Goal: Information Seeking & Learning: Learn about a topic

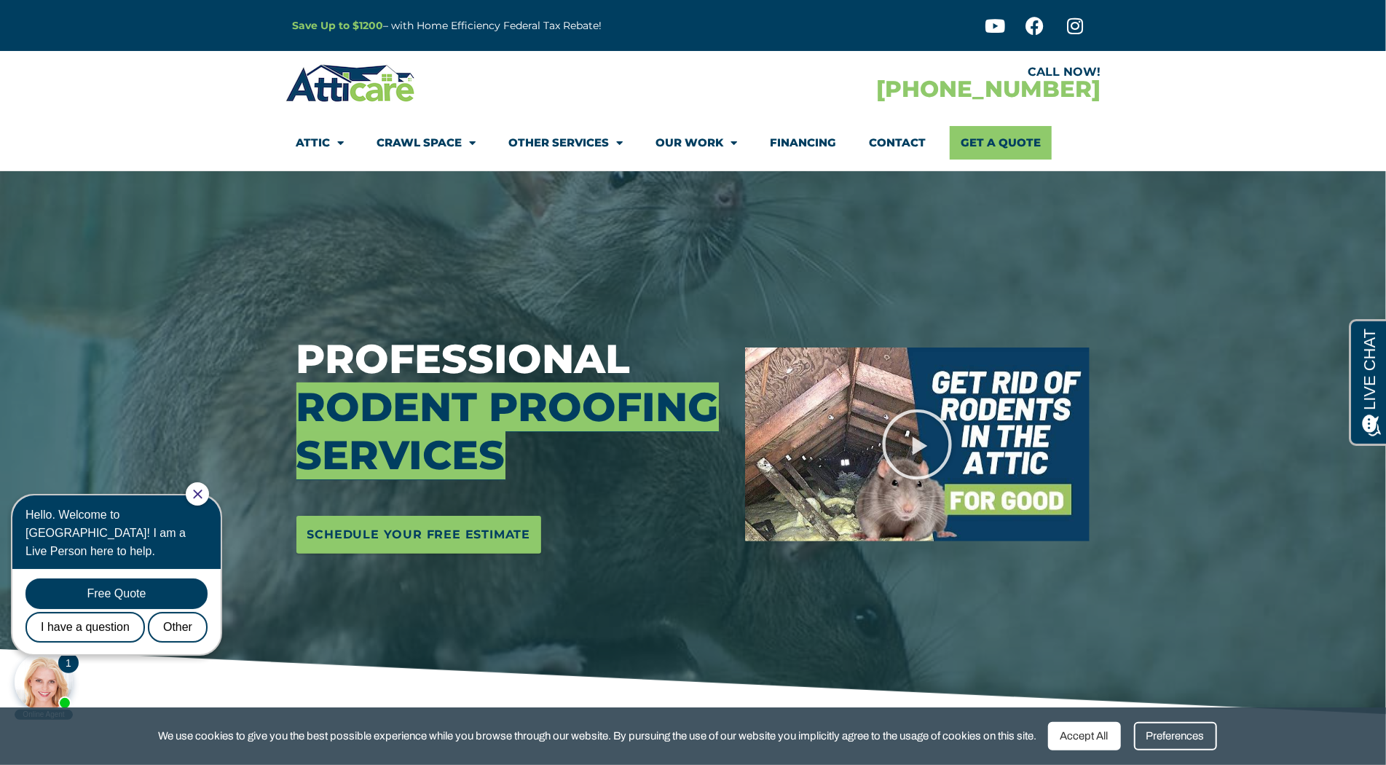
click at [106, 117] on section "CALL NOW! [PHONE_NUMBER] Attic Attic Cleaning Rodent Proofing Air Sealing Insul…" at bounding box center [693, 111] width 1386 height 120
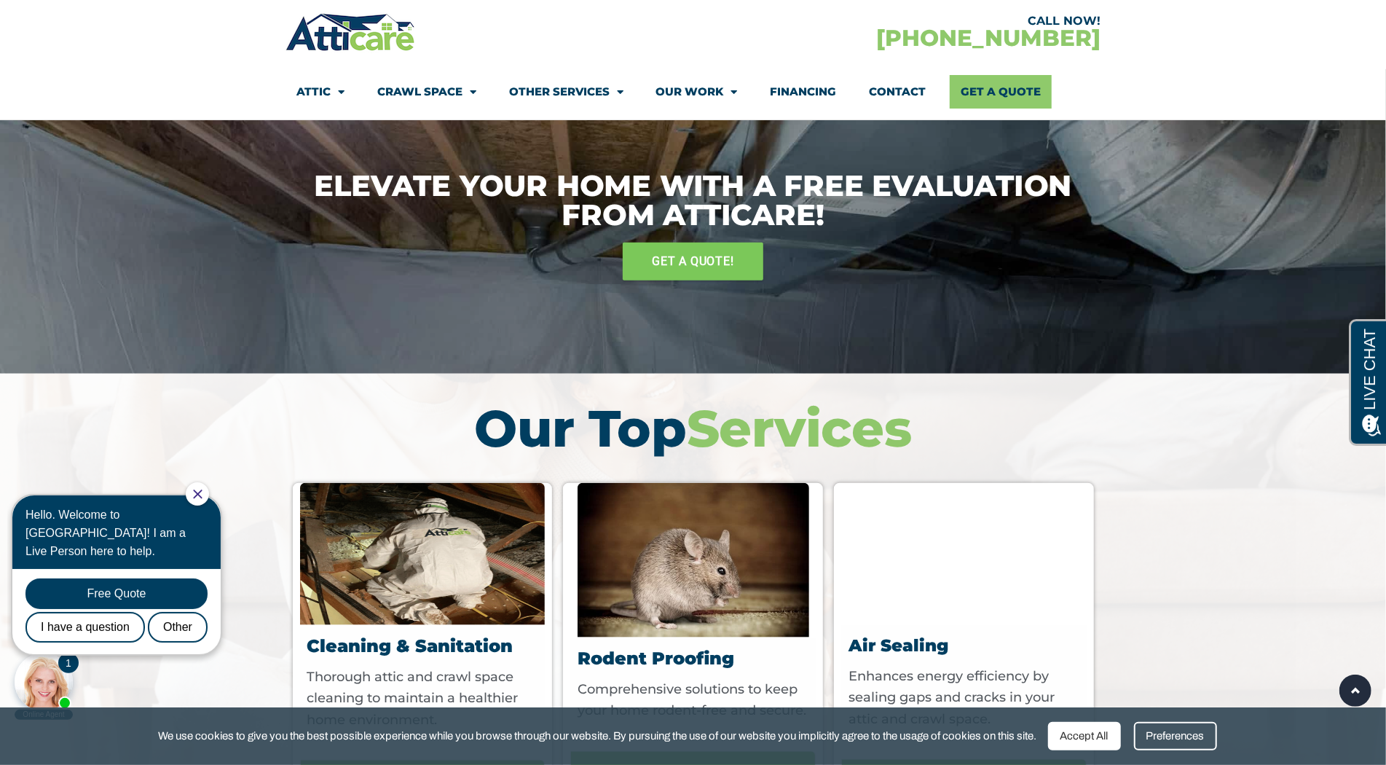
scroll to position [5044, 0]
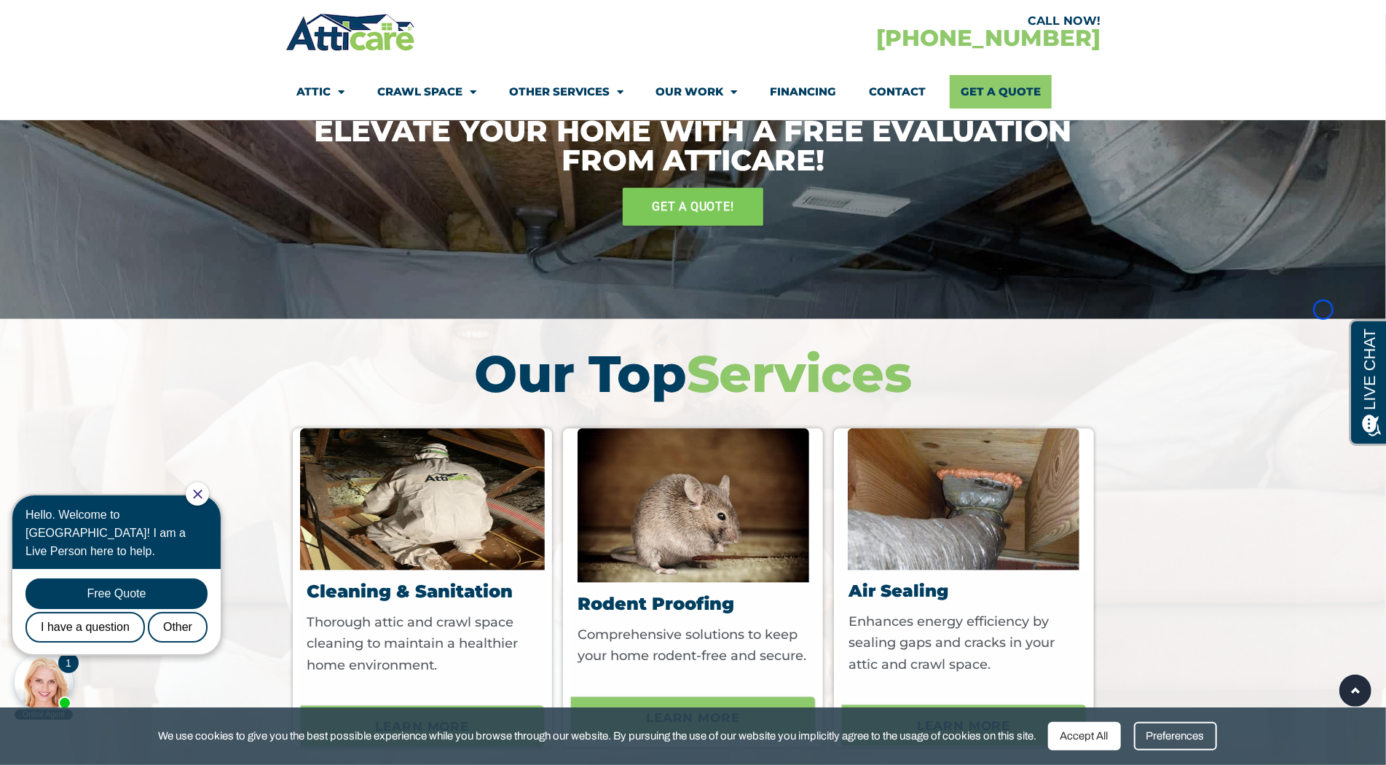
click at [106, 117] on section "CALL NOW! [PHONE_NUMBER] Attic Attic Cleaning Rodent Proofing Air Sealing Insul…" at bounding box center [693, 60] width 1386 height 120
click at [125, 85] on section "CALL NOW! [PHONE_NUMBER] Attic Attic Cleaning Rodent Proofing Air Sealing Insul…" at bounding box center [693, 60] width 1386 height 120
click at [103, 78] on section "CALL NOW! [PHONE_NUMBER] Attic Attic Cleaning Rodent Proofing Air Sealing Insul…" at bounding box center [693, 60] width 1386 height 120
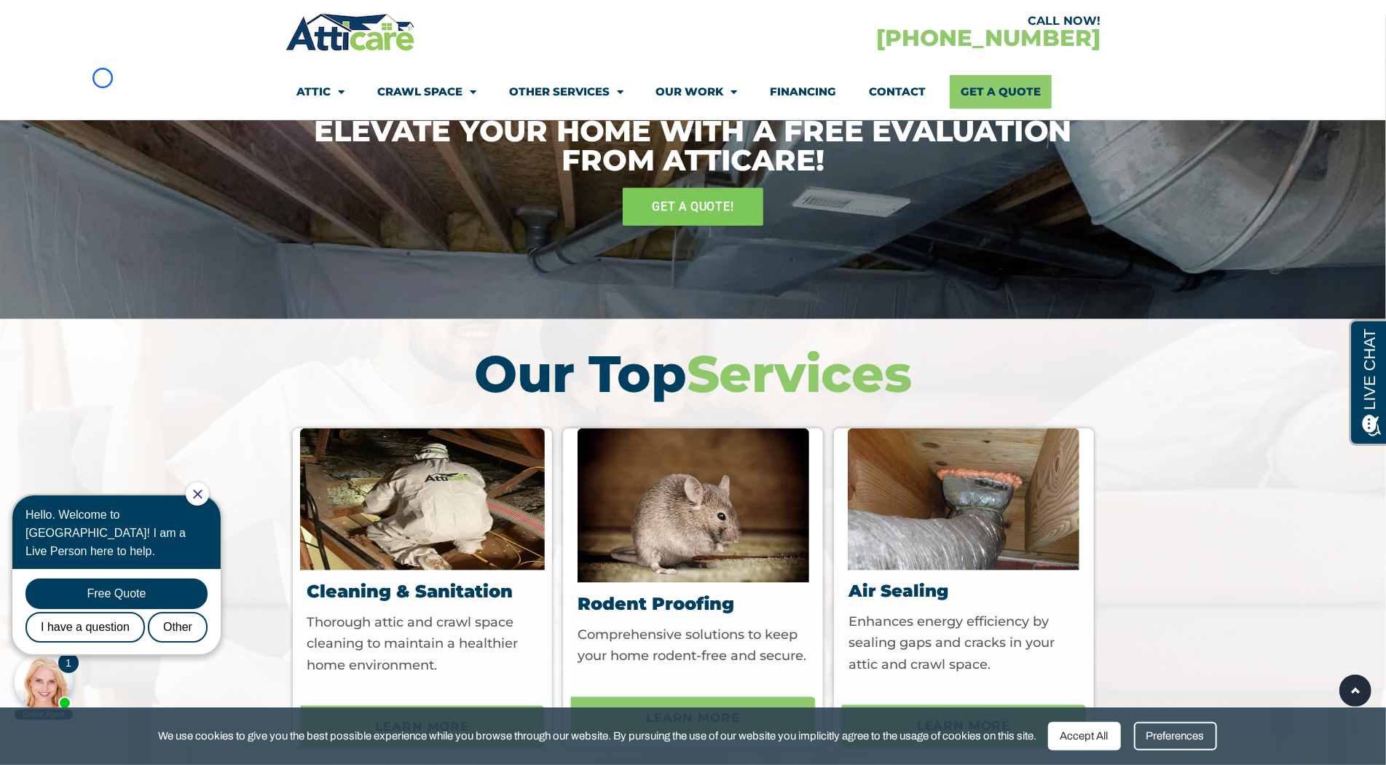
scroll to position [5681, 0]
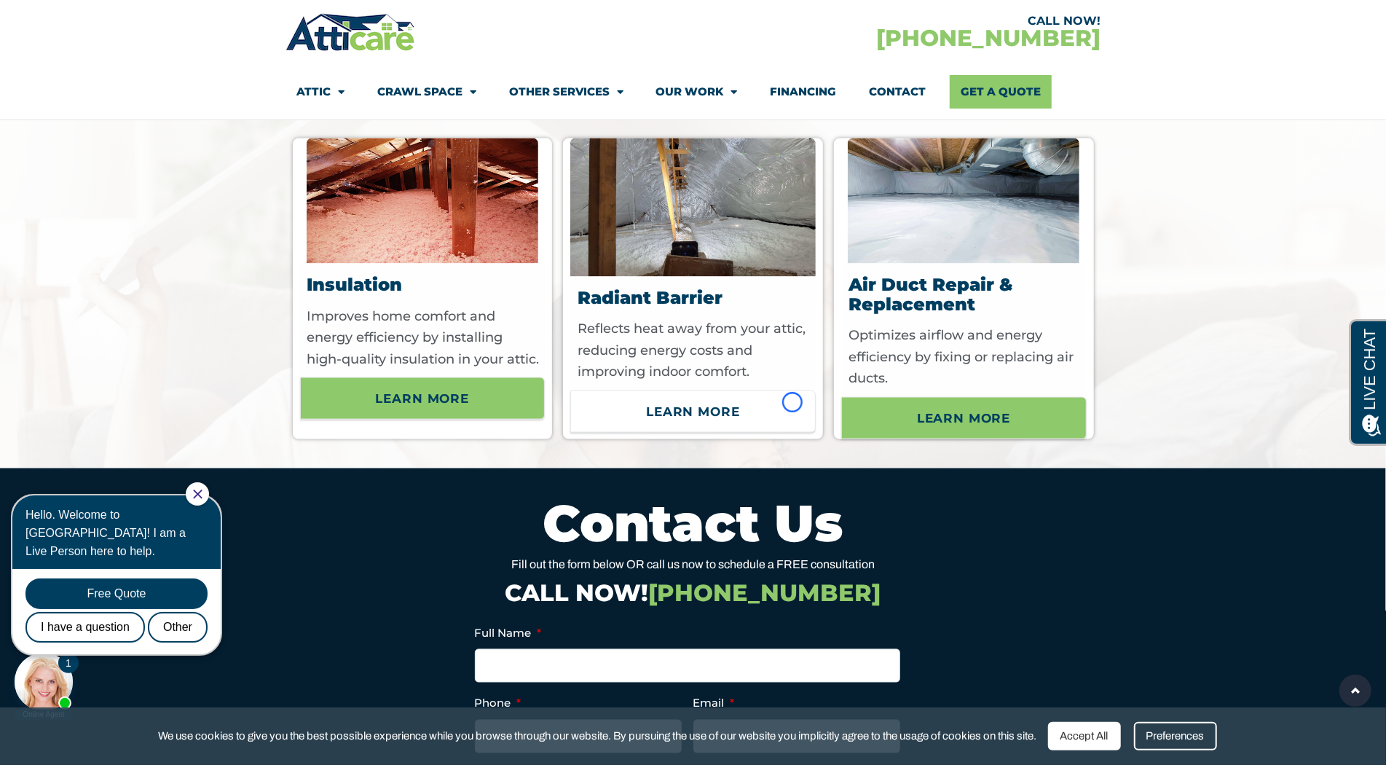
click at [792, 402] on link "Learn More" at bounding box center [692, 411] width 245 height 42
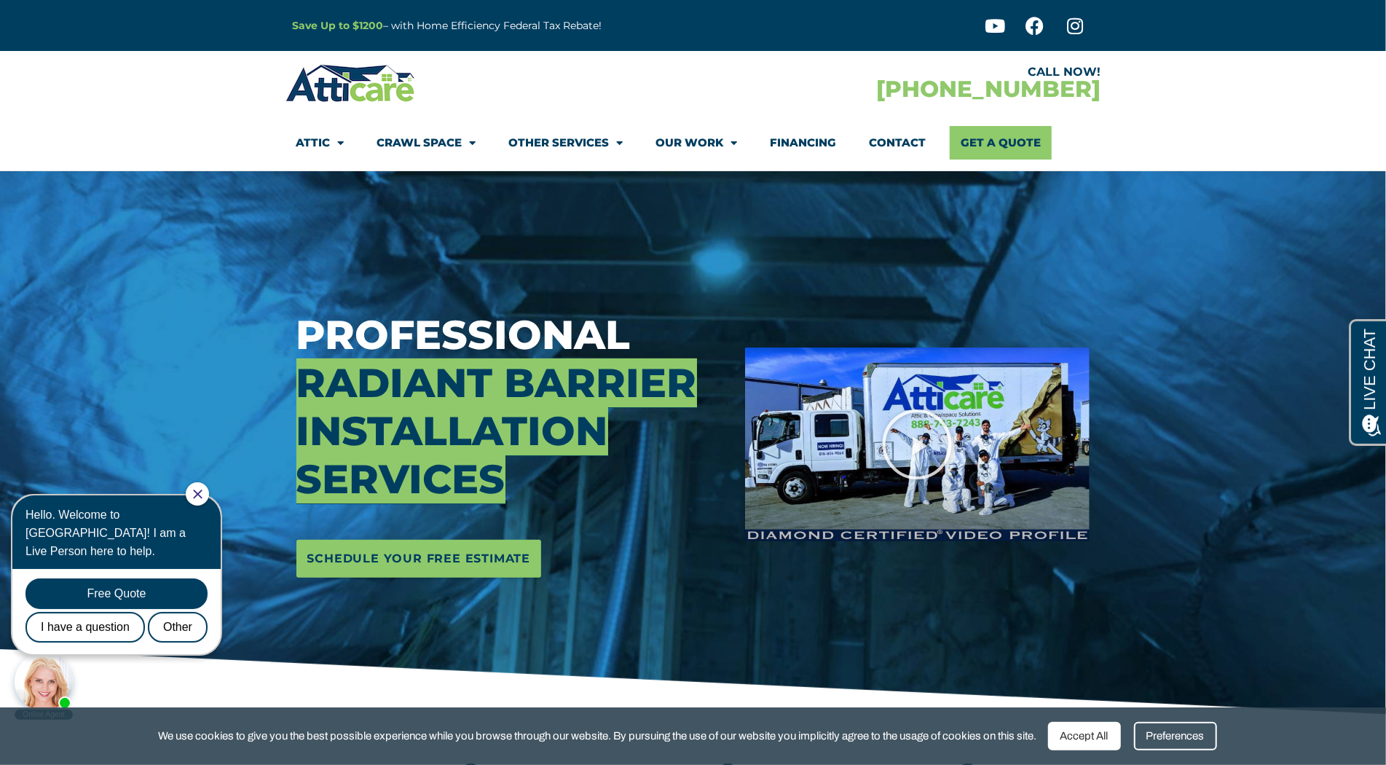
click at [128, 116] on section "CALL NOW! [PHONE_NUMBER] Attic Attic Cleaning Rodent Proofing Air Sealing Insul…" at bounding box center [693, 111] width 1386 height 120
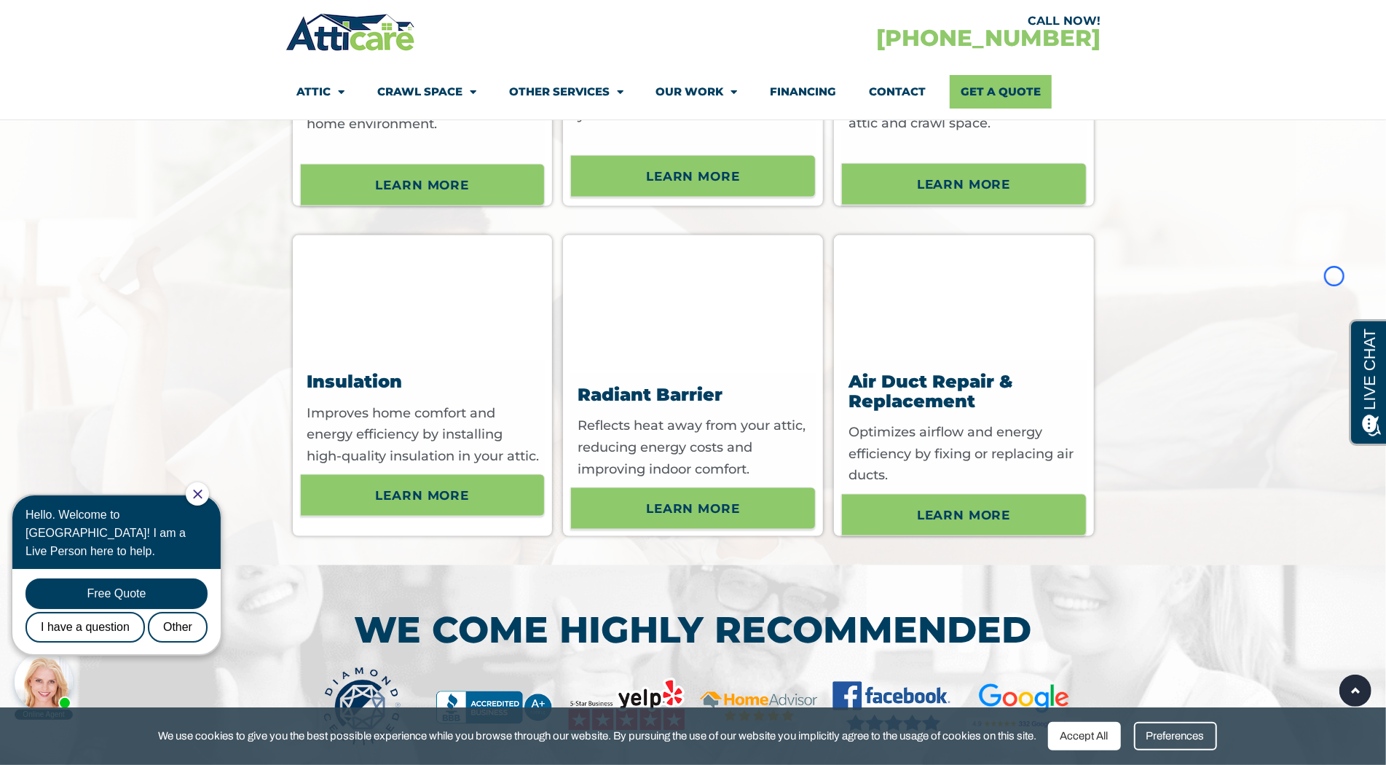
scroll to position [5664, 0]
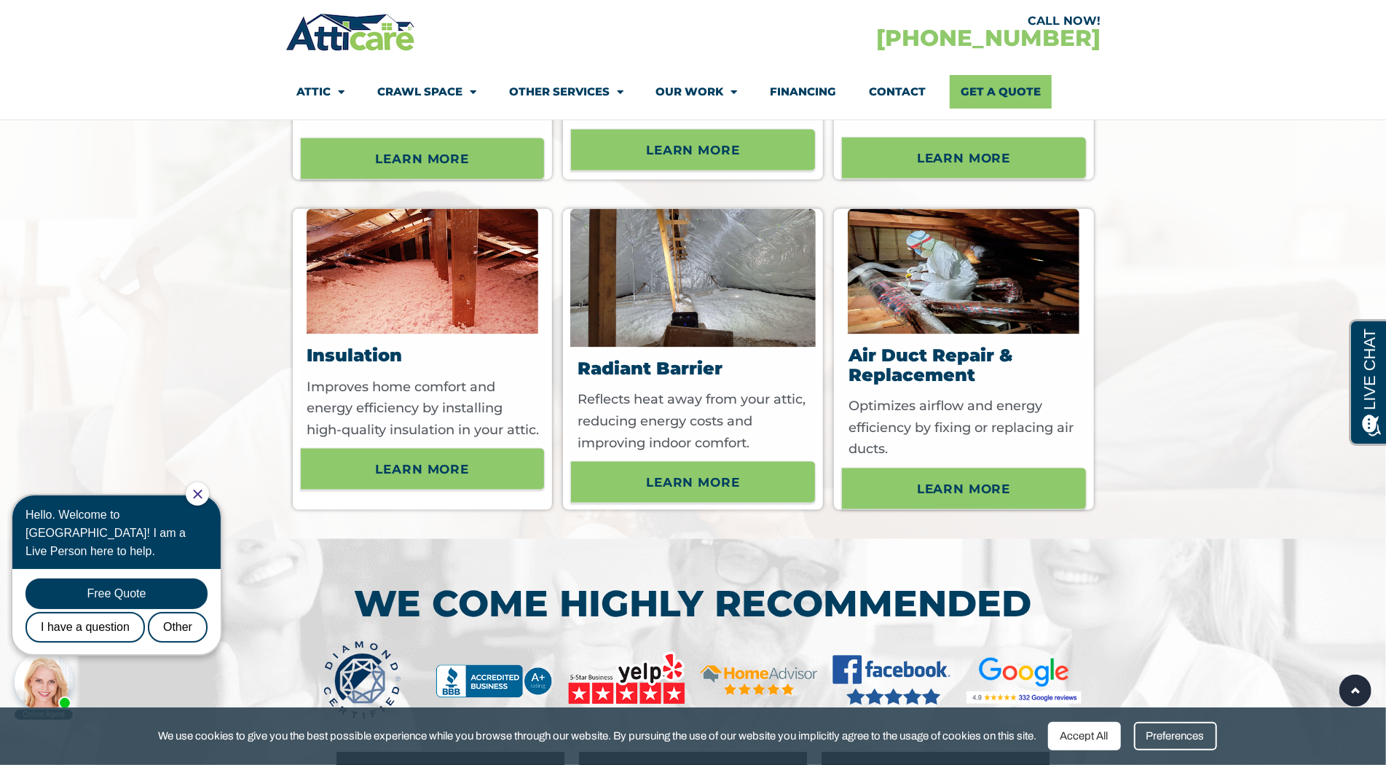
click at [128, 116] on section "CALL NOW! [PHONE_NUMBER] Attic Attic Cleaning Rodent Proofing Air Sealing Insul…" at bounding box center [693, 60] width 1386 height 120
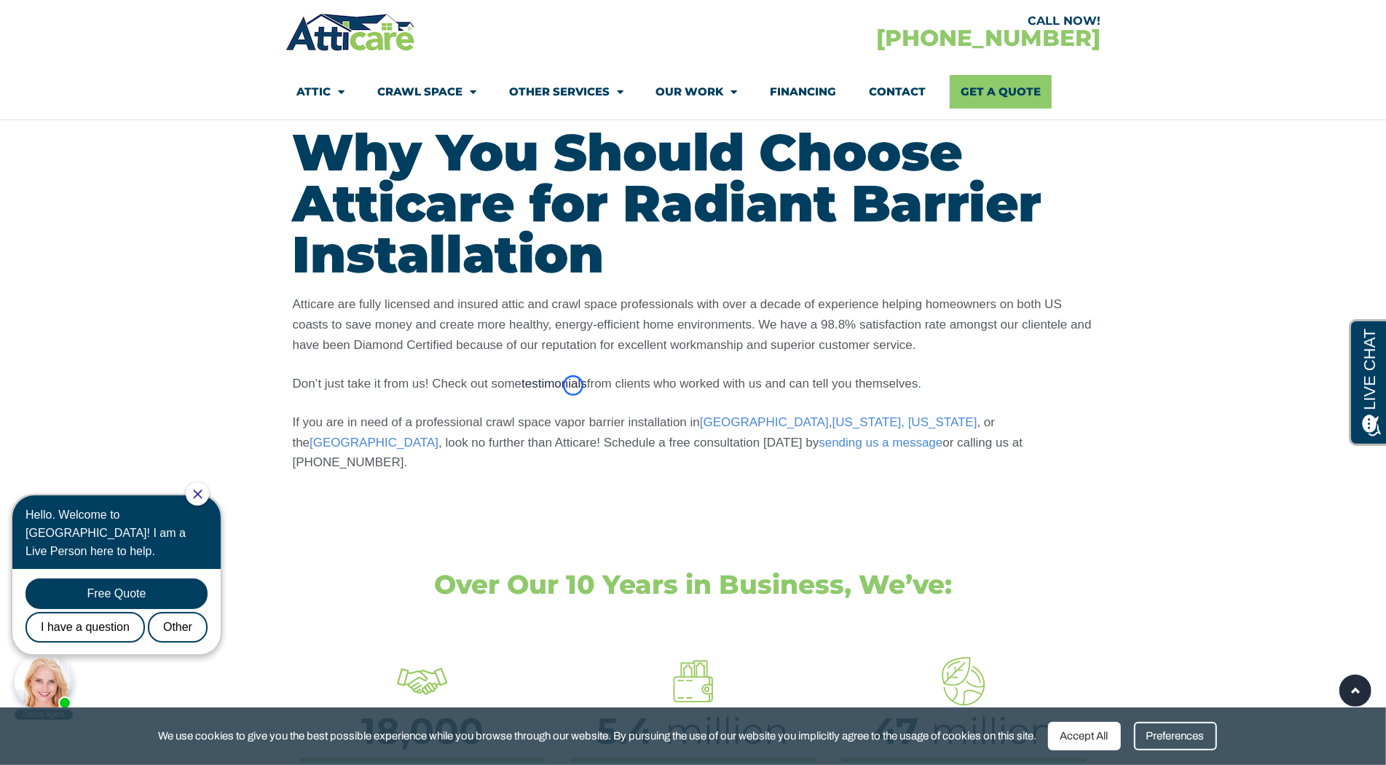
click at [573, 385] on link "testimonials" at bounding box center [554, 384] width 66 height 14
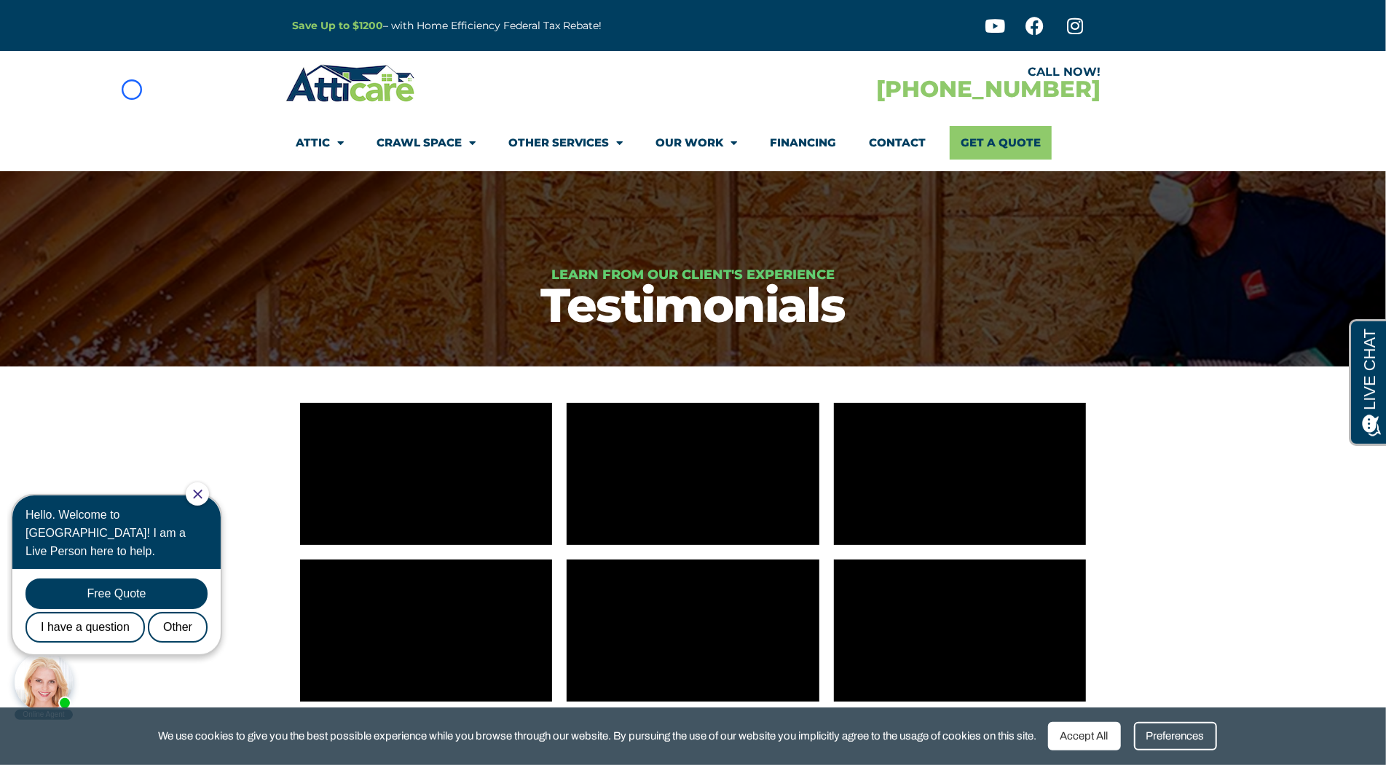
click at [132, 90] on section "CALL NOW! [PHONE_NUMBER] Attic Attic Cleaning Rodent Proofing Air Sealing Insul…" at bounding box center [693, 111] width 1386 height 120
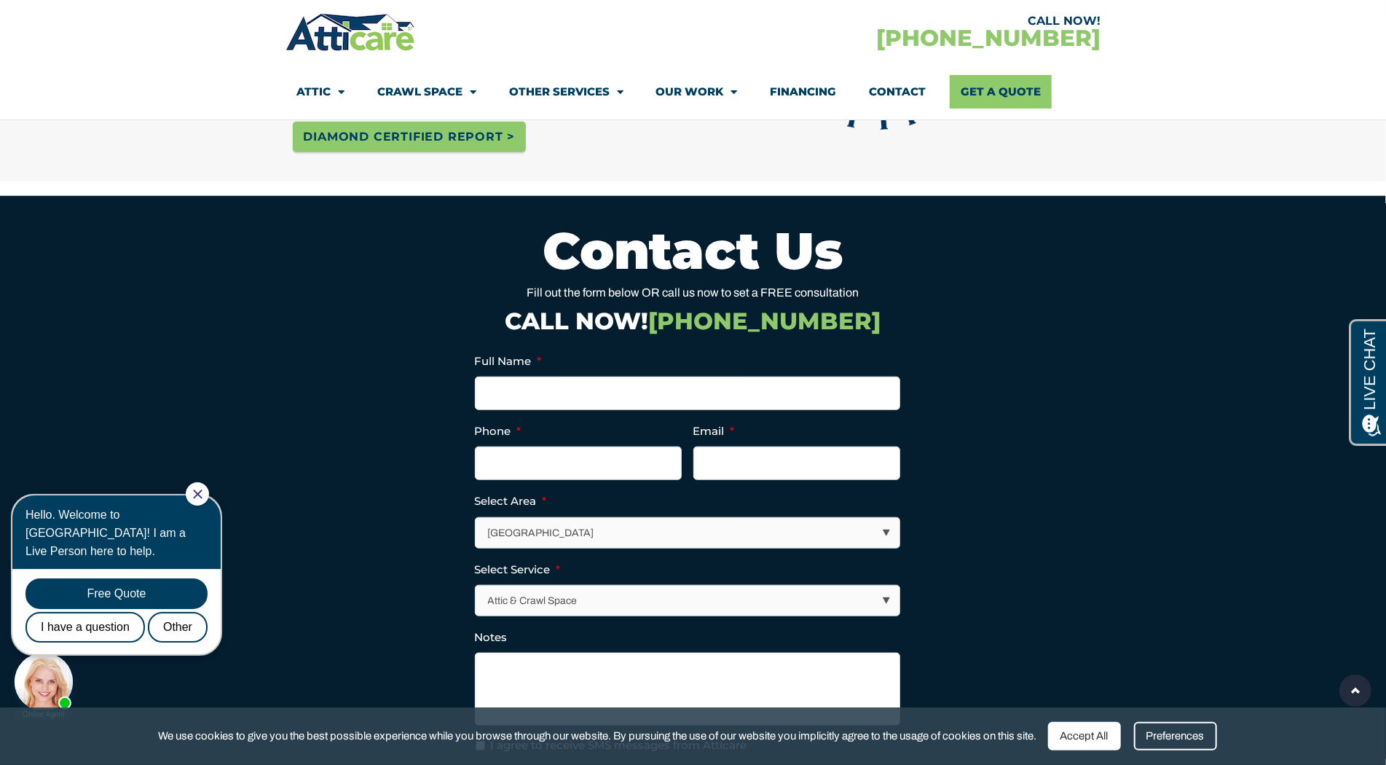
scroll to position [990, 0]
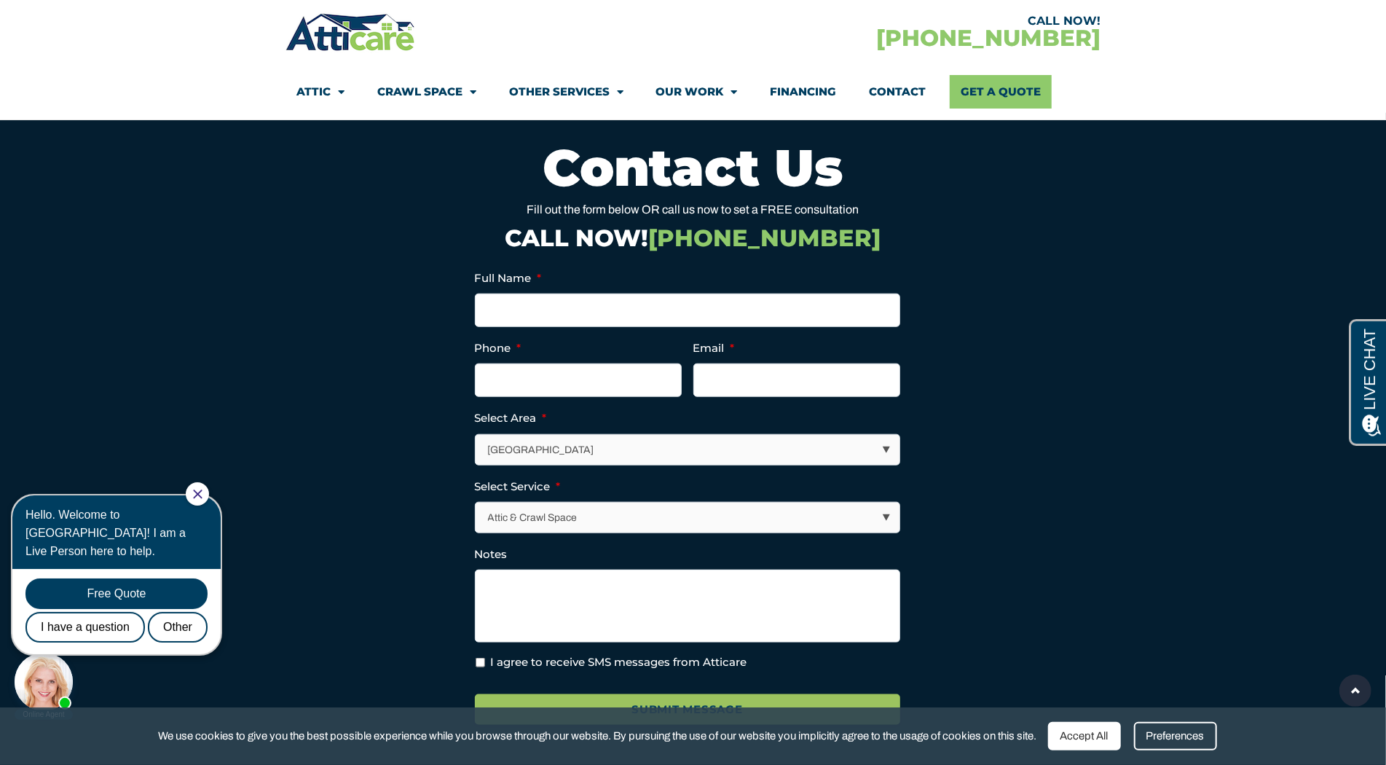
click at [132, 90] on section "CALL NOW! [PHONE_NUMBER] Attic Attic Cleaning Rodent Proofing Air Sealing Insul…" at bounding box center [693, 60] width 1386 height 120
click at [307, 12] on img at bounding box center [350, 32] width 130 height 42
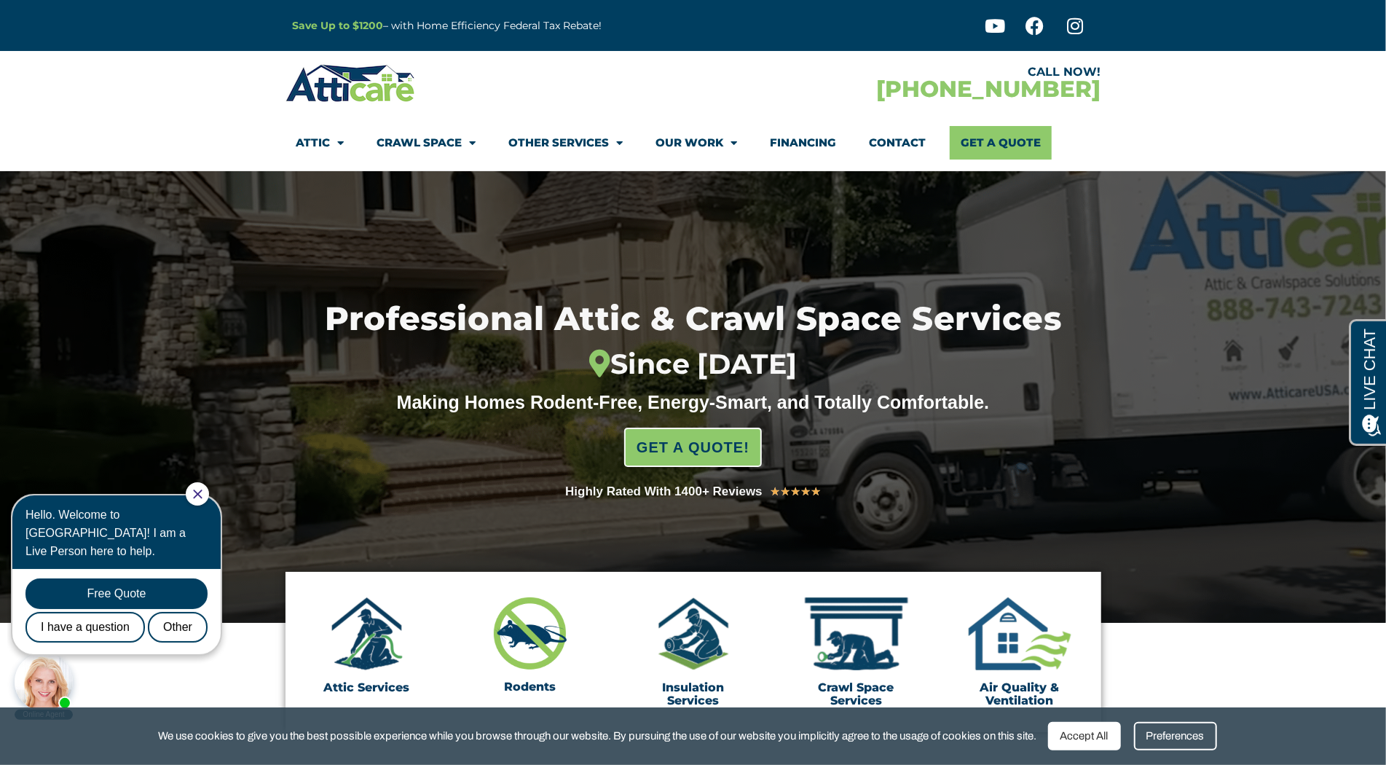
click at [307, 12] on div "Save Up to $1200 – with Home Efficiency Federal Tax Rebate!" at bounding box center [528, 25] width 486 height 51
click at [130, 100] on section "CALL NOW! [PHONE_NUMBER] Attic Attic Cleaning Rodent Proofing Air Sealing Insul…" at bounding box center [693, 111] width 1386 height 120
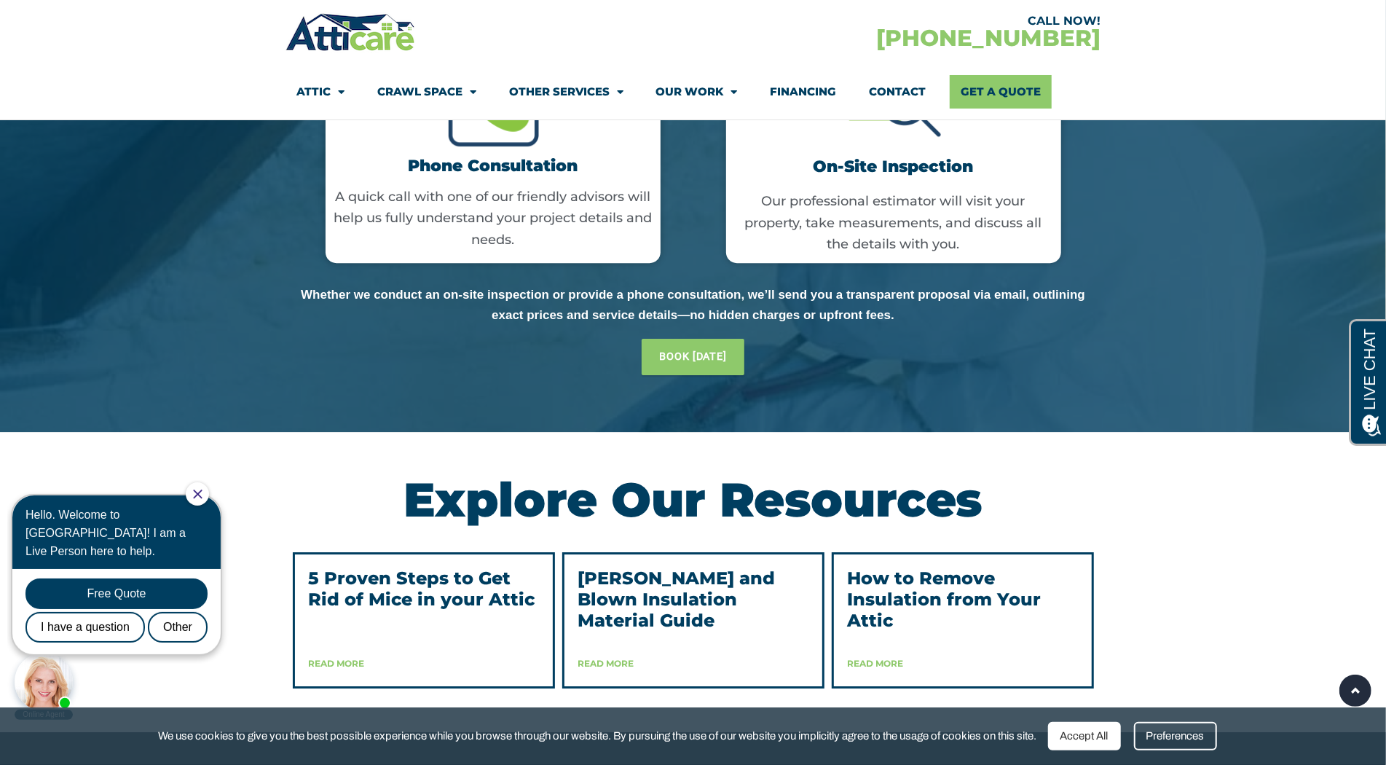
scroll to position [3450, 0]
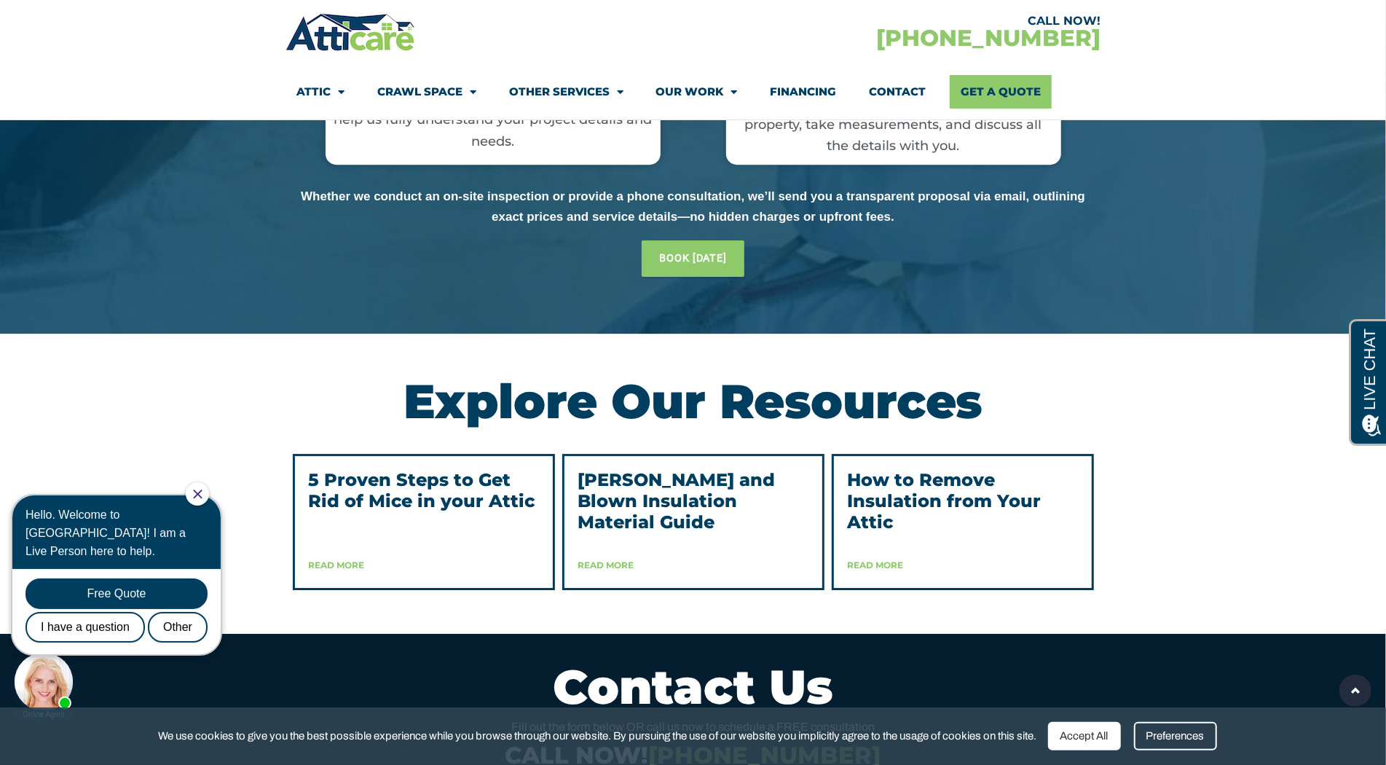
click at [130, 100] on section "CALL NOW! [PHONE_NUMBER] Attic Attic Cleaning Rodent Proofing Air Sealing Insul…" at bounding box center [693, 60] width 1386 height 120
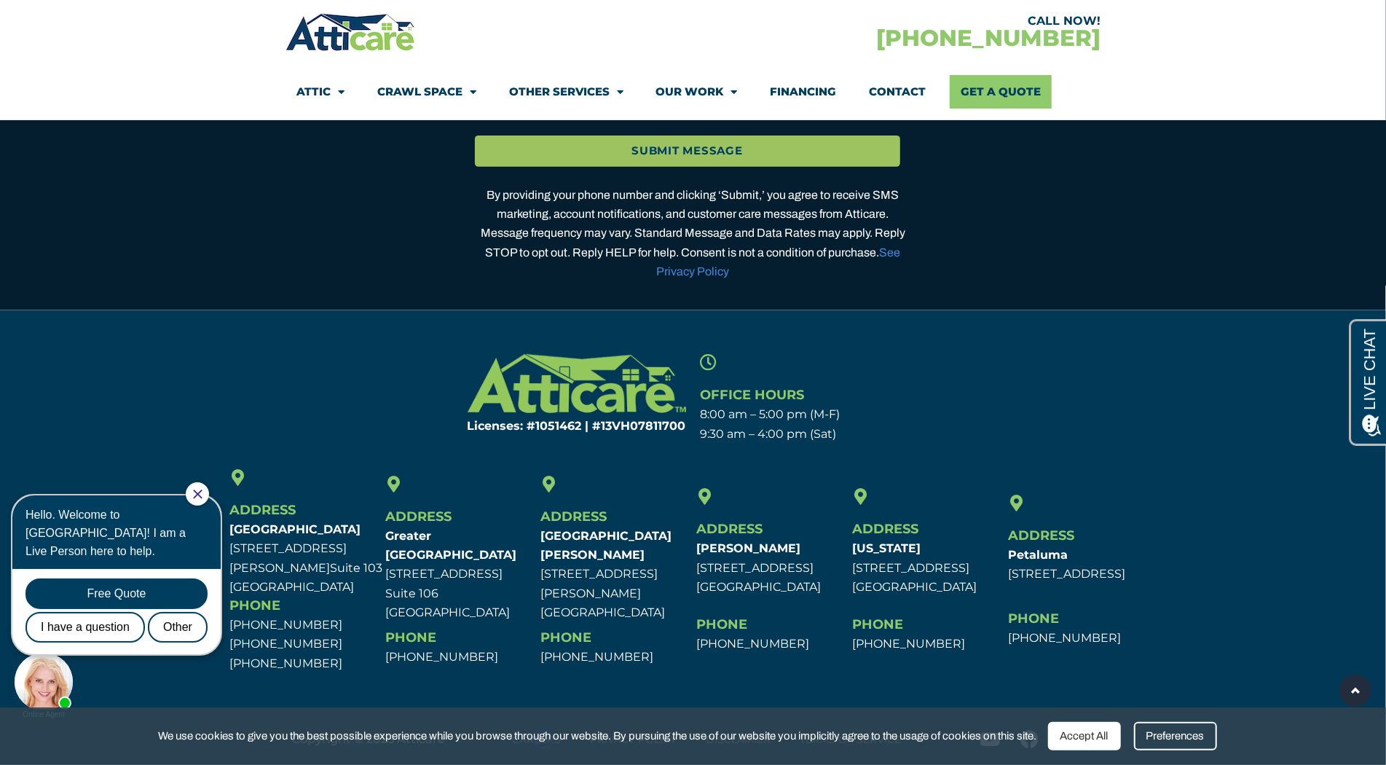
click at [543, 738] on span "We use cookies to give you the best possible experience while you browse throug…" at bounding box center [598, 736] width 878 height 18
click at [109, 77] on section "CALL NOW! [PHONE_NUMBER] Attic Attic Cleaning Rodent Proofing Air Sealing Insul…" at bounding box center [693, 60] width 1386 height 120
